Goal: Navigation & Orientation: Find specific page/section

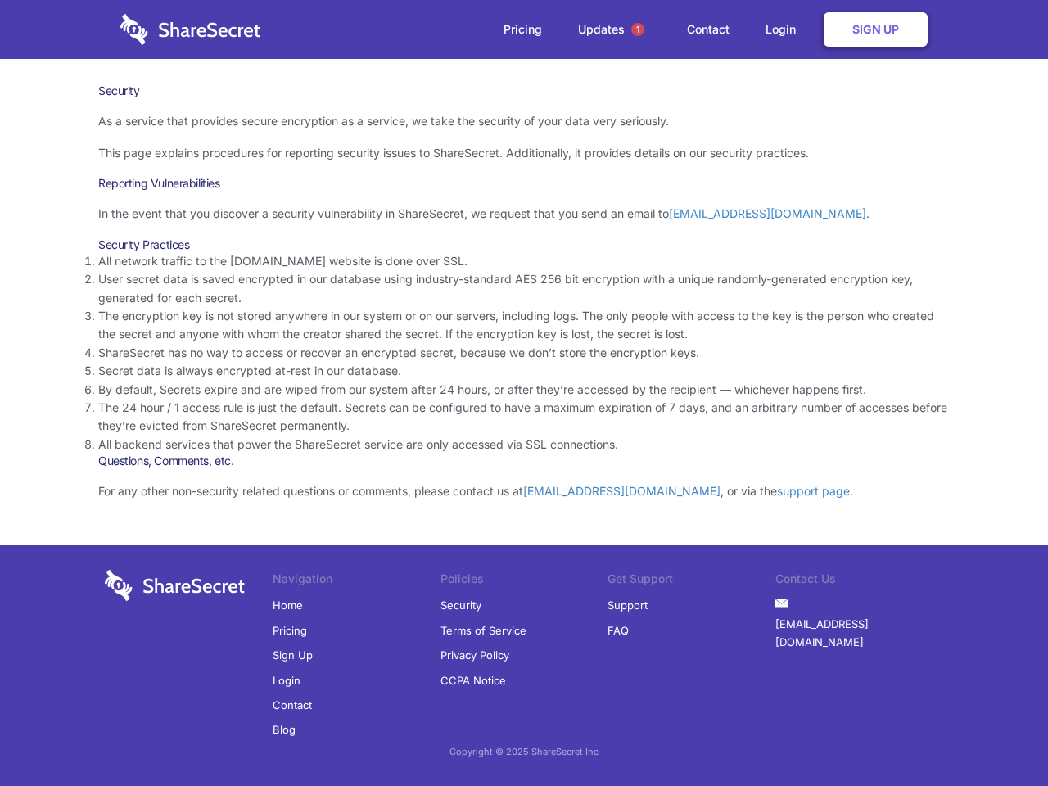
click at [524, 393] on li "By default, Secrets expire and are wiped from our system after 24 hours, or aft…" at bounding box center [523, 390] width 851 height 18
click at [638, 29] on span "1" at bounding box center [637, 29] width 13 height 13
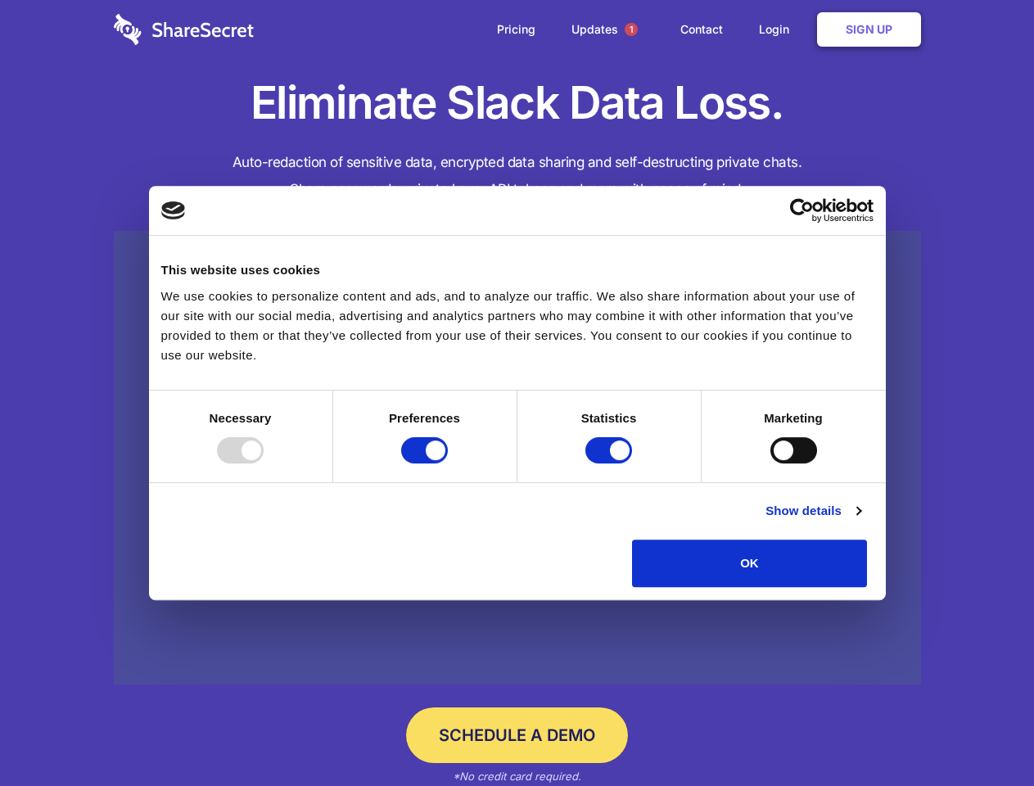
click at [264, 463] on div at bounding box center [240, 450] width 47 height 26
click at [448, 463] on input "Preferences" at bounding box center [424, 450] width 47 height 26
checkbox input "false"
click at [611, 463] on input "Statistics" at bounding box center [608, 450] width 47 height 26
checkbox input "false"
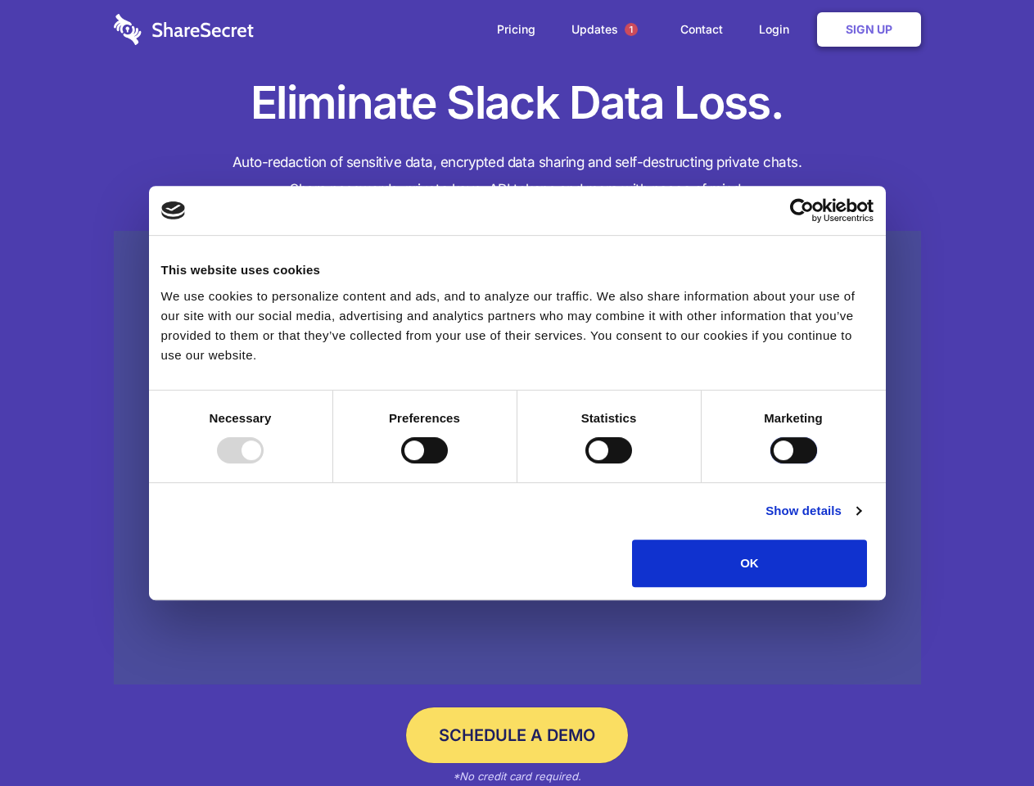
click at [770, 463] on input "Marketing" at bounding box center [793, 450] width 47 height 26
checkbox input "true"
click at [860, 521] on link "Show details" at bounding box center [812, 511] width 95 height 20
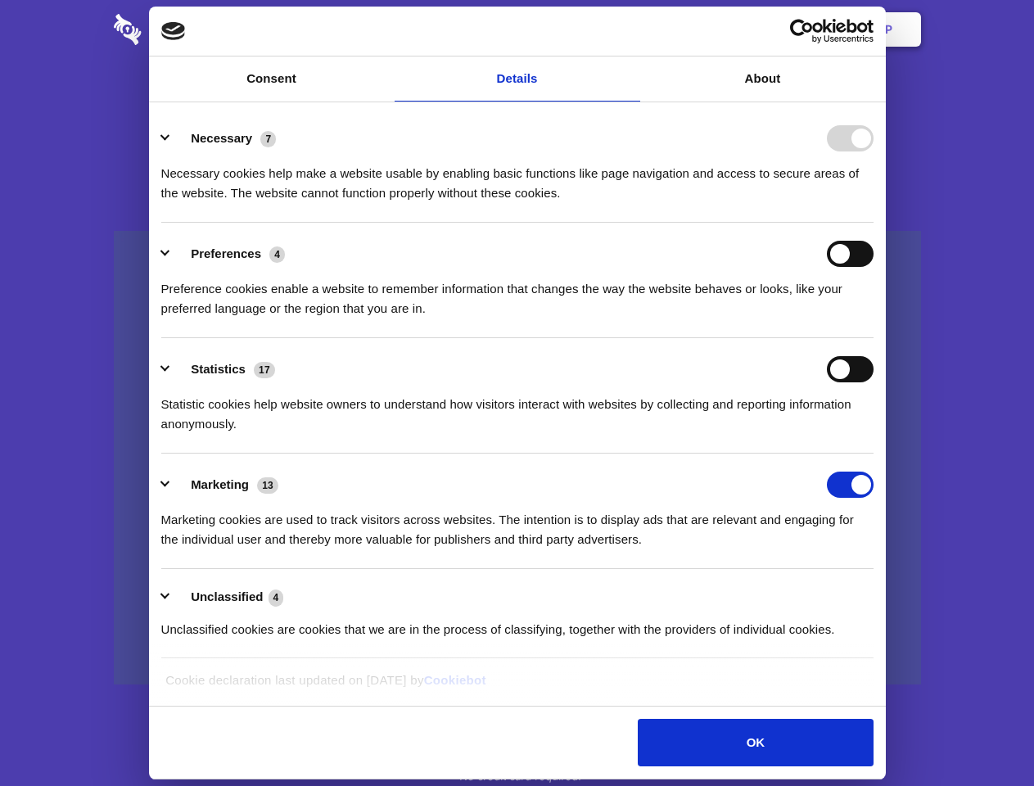
click at [881, 593] on ul "Necessary 7 Necessary cookies help make a website usable by enabling basic func…" at bounding box center [517, 383] width 728 height 552
click at [630, 29] on span "1" at bounding box center [631, 29] width 13 height 13
